Goal: Information Seeking & Learning: Learn about a topic

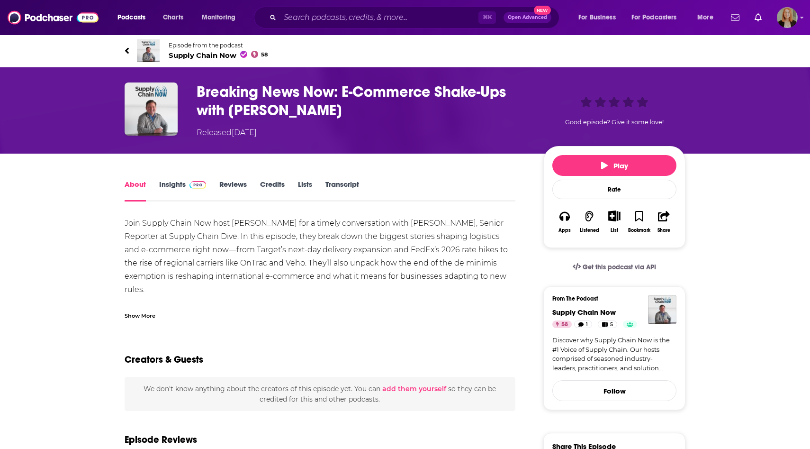
click at [168, 184] on link "Insights" at bounding box center [182, 191] width 47 height 22
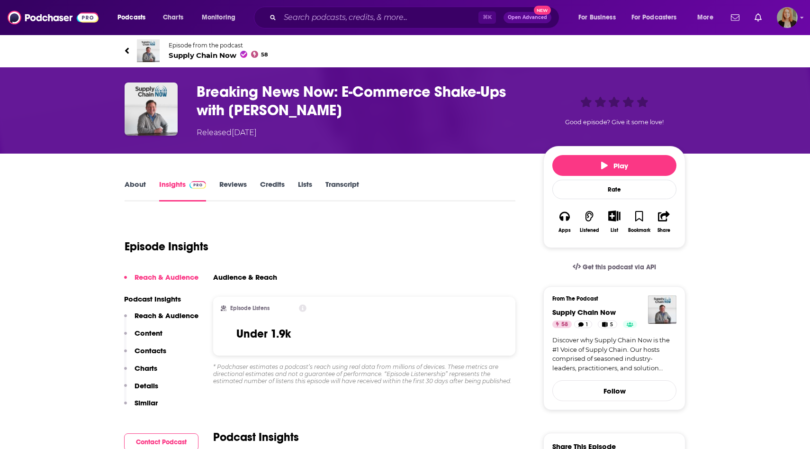
click at [218, 54] on span "Supply Chain Now 58" at bounding box center [218, 55] width 99 height 9
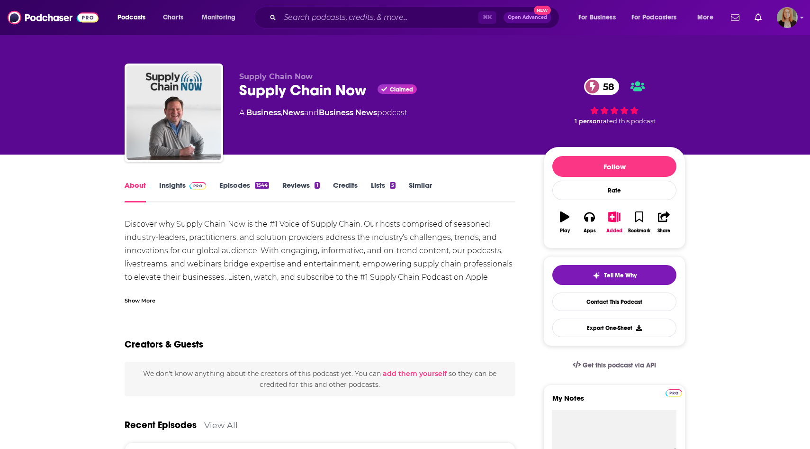
click at [178, 184] on link "Insights" at bounding box center [182, 192] width 47 height 22
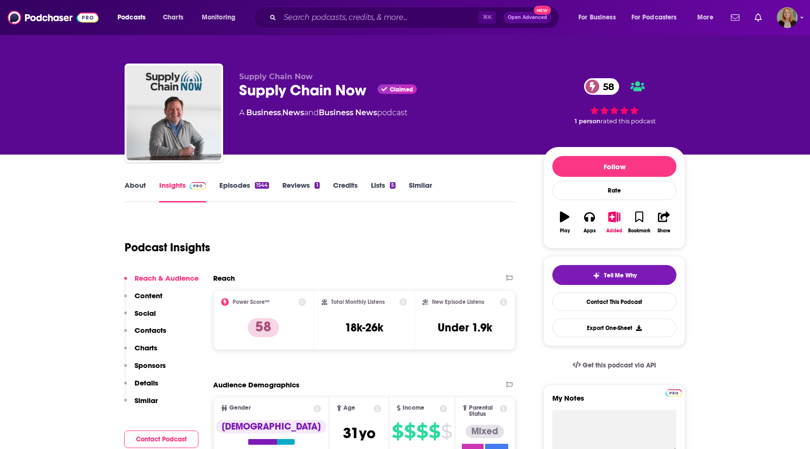
click at [137, 186] on link "About" at bounding box center [135, 192] width 21 height 22
